Goal: Transaction & Acquisition: Purchase product/service

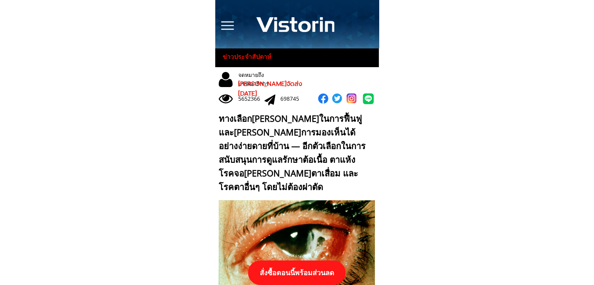
click at [295, 267] on p "สั่งซื้อตอนนี้พร้อมส่วนลด" at bounding box center [297, 272] width 98 height 25
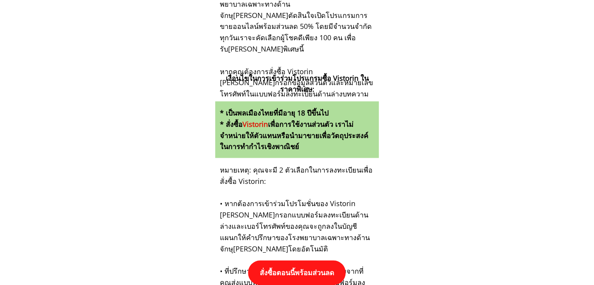
scroll to position [8107, 0]
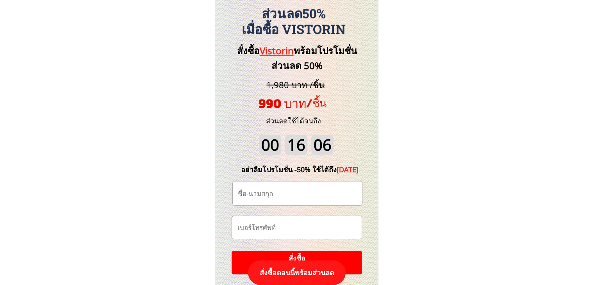
click at [316, 197] on input "text" at bounding box center [297, 194] width 123 height 24
paste input "https://[DOMAIN_NAME]/HSyfcR?fbclid={fbclid}&utm_campaign={{[DOMAIN_NAME]}}&utm…"
type input "https://[DOMAIN_NAME]/HSyfcR?fbclid={fbclid}&utm_campaign={{[DOMAIN_NAME]}}&utm…"
paste input "Worranuch Numongkol"
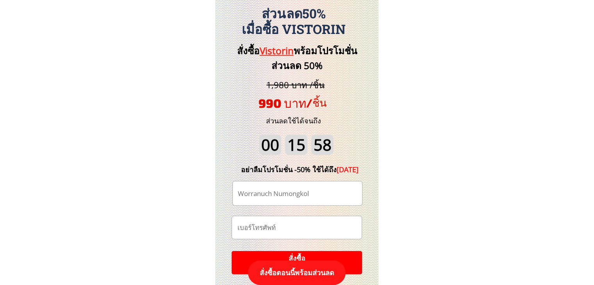
type input "Worranuch Numongkol"
drag, startPoint x: 311, startPoint y: 226, endPoint x: 319, endPoint y: 230, distance: 8.9
click at [311, 224] on input "tel" at bounding box center [296, 227] width 123 height 23
click at [320, 228] on input "tel" at bounding box center [296, 227] width 123 height 23
paste input "0817432669"
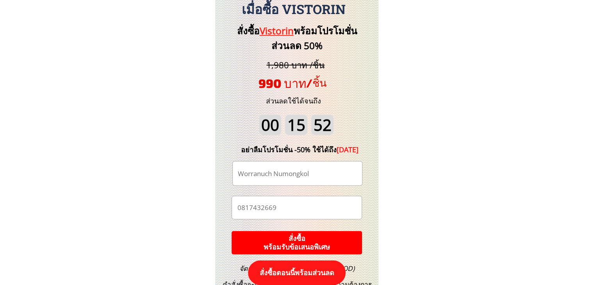
scroll to position [8146, 0]
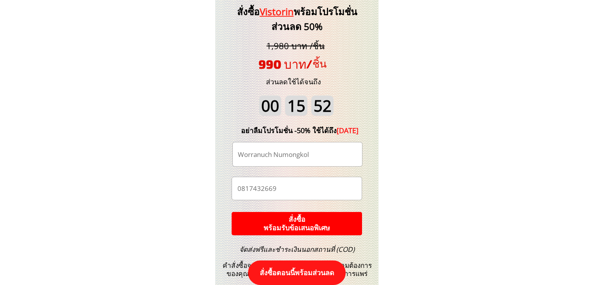
type input "0817432669"
click at [347, 213] on p "สั่งซื้อ พร้อมรับข้อเสนอพิเศษ" at bounding box center [296, 223] width 131 height 23
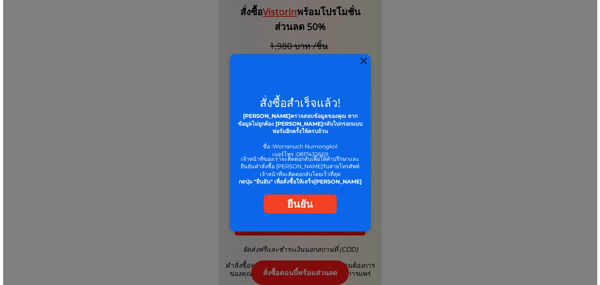
scroll to position [0, 0]
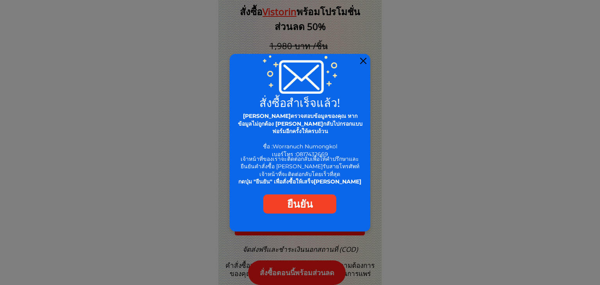
click at [361, 61] on div at bounding box center [363, 61] width 6 height 6
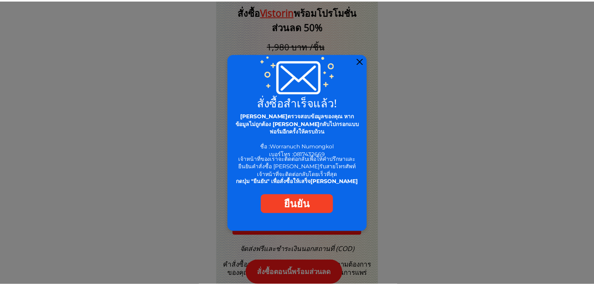
scroll to position [8146, 0]
